Goal: Check status

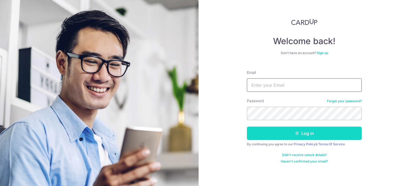
type input "[EMAIL_ADDRESS][DOMAIN_NAME]"
click at [293, 135] on button "Log in" at bounding box center [304, 132] width 115 height 13
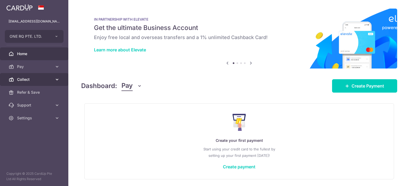
click at [41, 80] on span "Collect" at bounding box center [34, 79] width 35 height 5
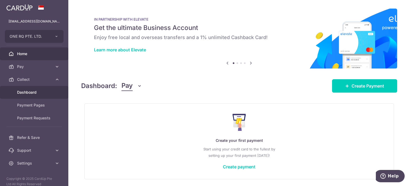
click at [36, 92] on span "Dashboard" at bounding box center [34, 91] width 35 height 5
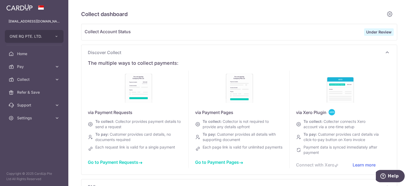
click at [368, 32] on strong "Under Review" at bounding box center [378, 32] width 25 height 5
click at [400, 178] on button "Help" at bounding box center [390, 176] width 30 height 12
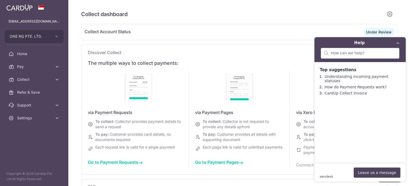
type input "October 2025"
click at [221, 16] on h5 "Collect dashboard" at bounding box center [232, 14] width 303 height 9
click at [400, 41] on button "Minimise widget" at bounding box center [398, 42] width 9 height 7
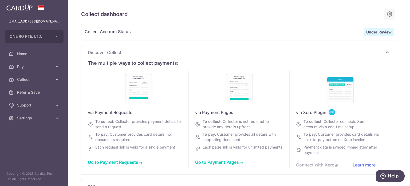
click at [388, 14] on icon at bounding box center [390, 14] width 6 height 7
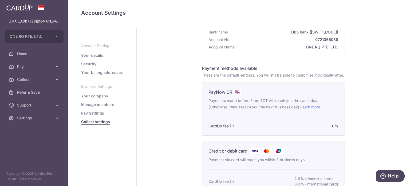
scroll to position [160, 0]
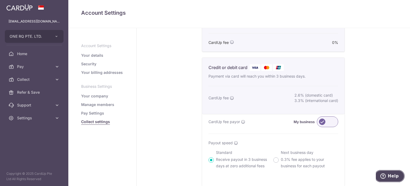
click at [389, 179] on button "Help" at bounding box center [390, 176] width 30 height 12
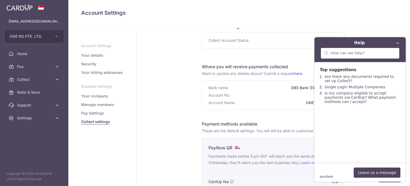
scroll to position [0, 0]
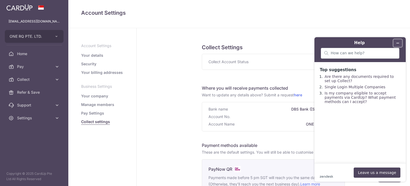
click at [400, 42] on button "Minimise widget" at bounding box center [398, 42] width 9 height 7
